Goal: Task Accomplishment & Management: Use online tool/utility

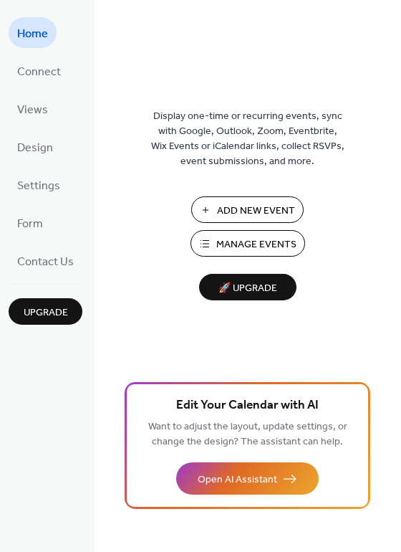
drag, startPoint x: 395, startPoint y: 59, endPoint x: 392, endPoint y: 86, distance: 27.5
click at [392, 86] on div "Display one-time or recurring events, sync with Google, Outlook, Zoom, Eventbri…" at bounding box center [247, 299] width 307 height 505
click at [39, 73] on span "Connect" at bounding box center [39, 72] width 44 height 22
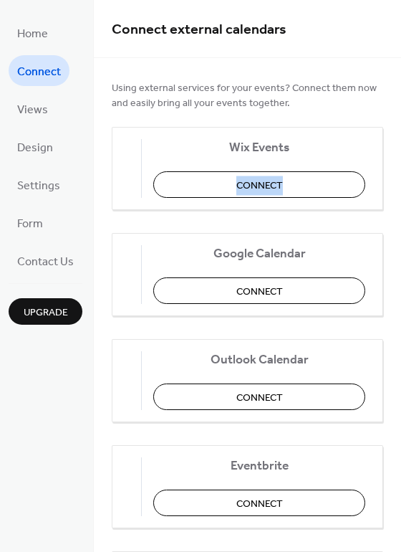
drag, startPoint x: 395, startPoint y: 142, endPoint x: 397, endPoint y: 181, distance: 38.7
click at [397, 181] on div "Connect external calendars Using external services for your events? Connect the…" at bounding box center [247, 276] width 307 height 552
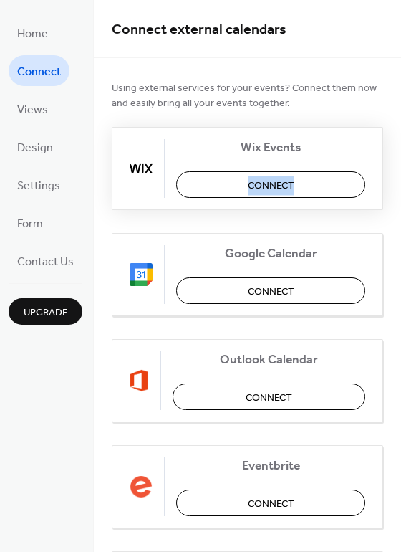
click at [266, 186] on span "Connect" at bounding box center [271, 185] width 47 height 15
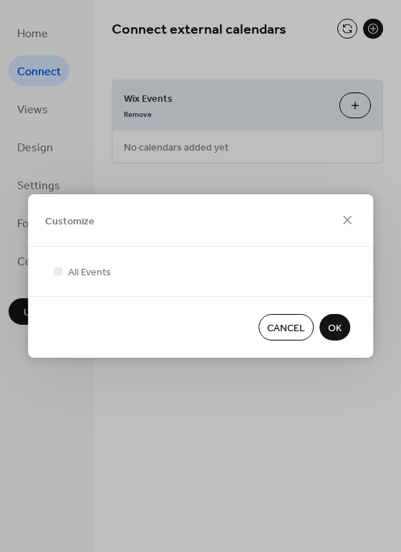
click at [334, 322] on span "OK" at bounding box center [335, 328] width 14 height 15
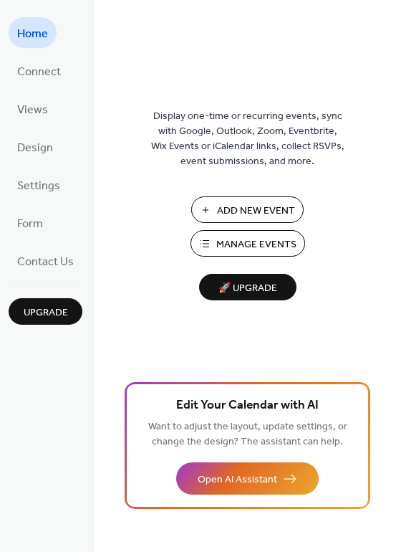
click at [226, 237] on span "Manage Events" at bounding box center [256, 244] width 80 height 15
